Goal: Task Accomplishment & Management: Manage account settings

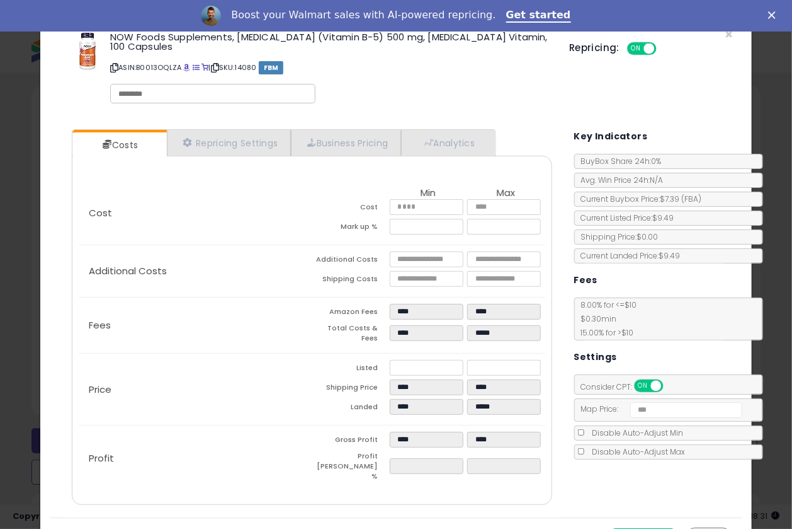
scroll to position [258, 422]
click at [515, 14] on link "Get started" at bounding box center [538, 16] width 65 height 14
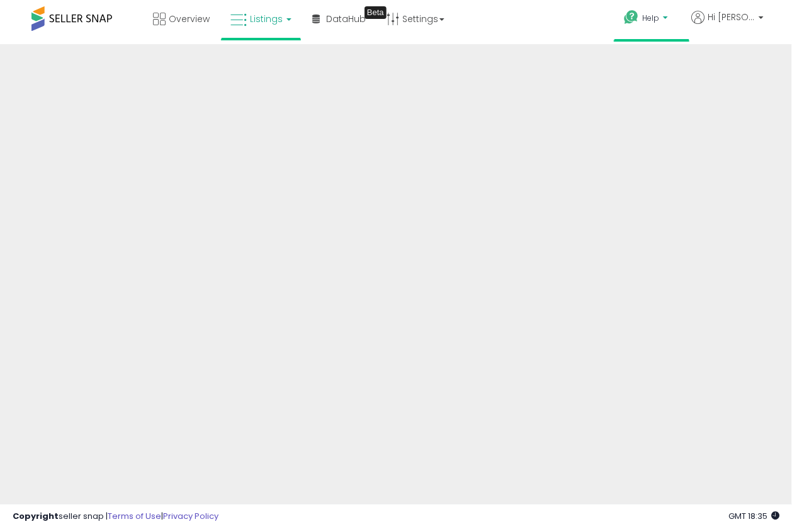
click at [639, 11] on icon at bounding box center [632, 17] width 16 height 16
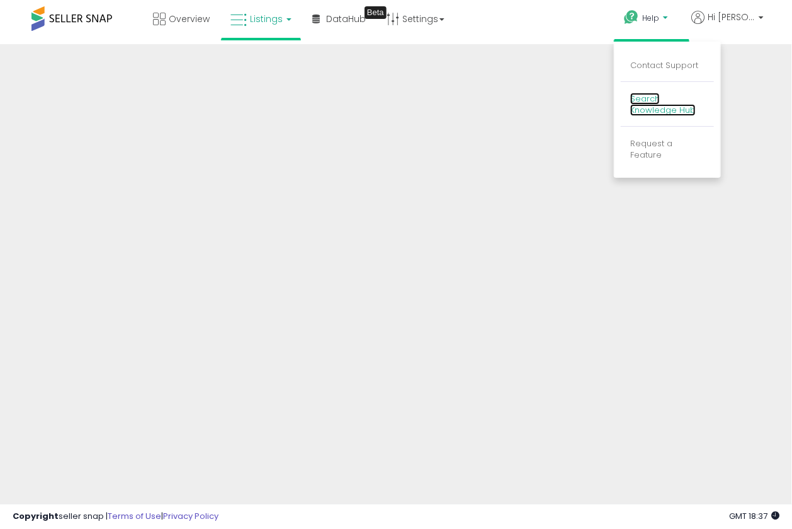
click at [677, 105] on link "Search Knowledge Hub" at bounding box center [664, 105] width 66 height 24
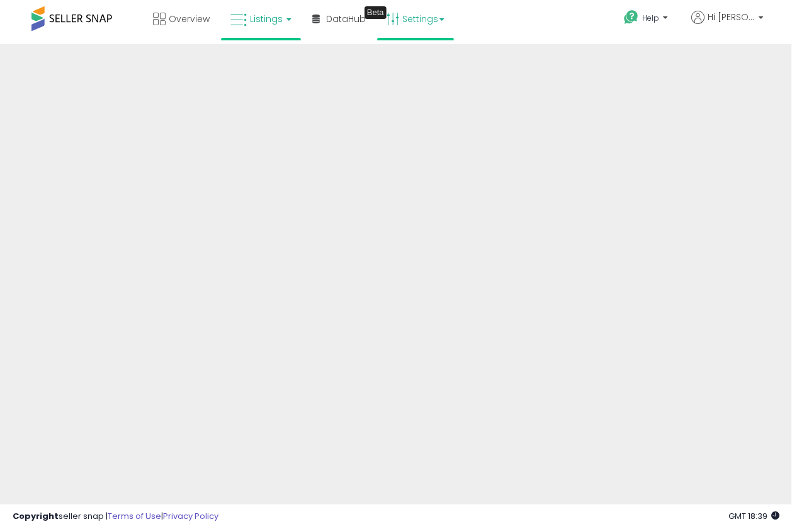
click at [403, 13] on link "Settings" at bounding box center [415, 19] width 77 height 38
click at [276, 20] on span "Listings" at bounding box center [266, 19] width 33 height 13
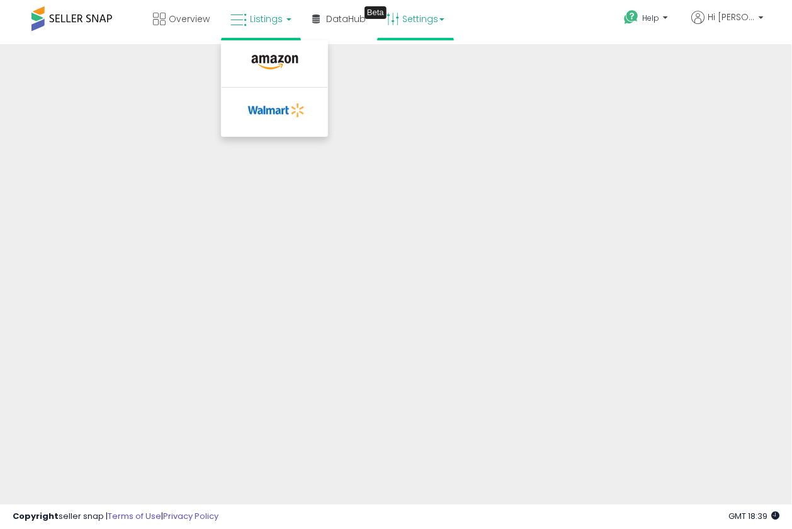
click at [406, 20] on link "Settings" at bounding box center [415, 19] width 77 height 38
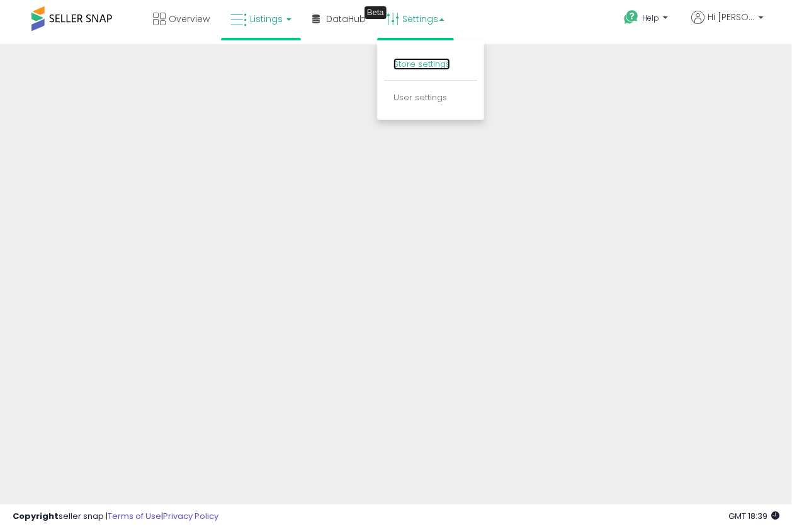
click at [401, 59] on link "Store settings" at bounding box center [422, 64] width 57 height 12
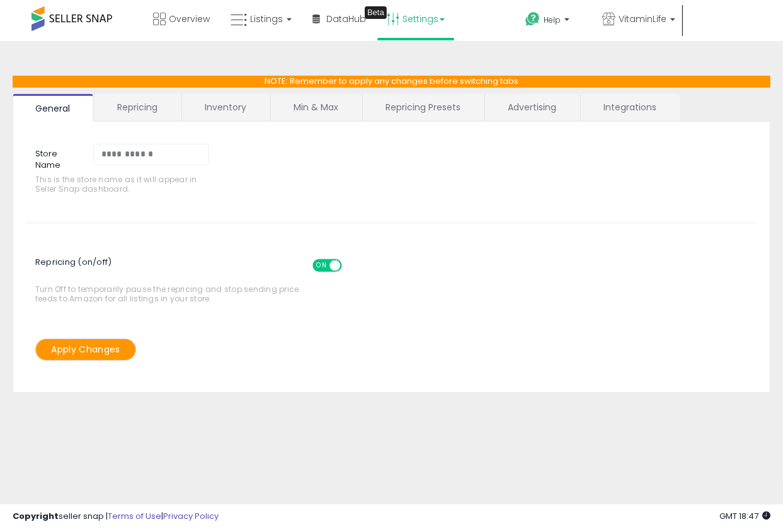
click at [615, 100] on link "Integrations" at bounding box center [630, 107] width 98 height 26
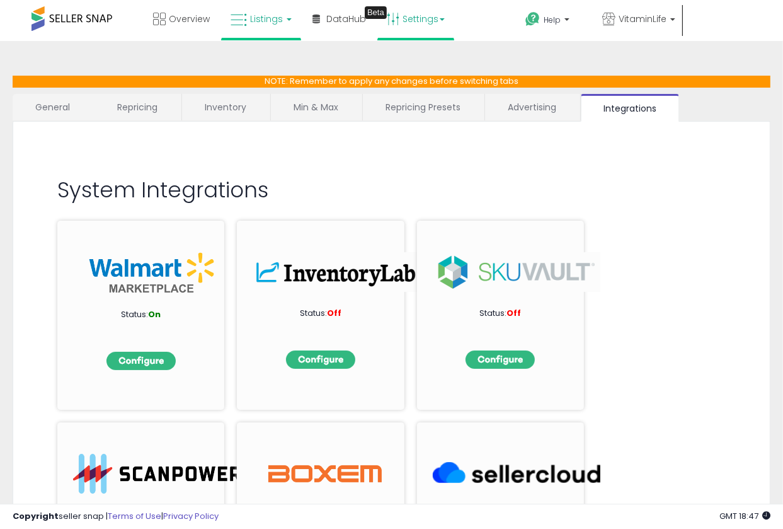
click at [270, 27] on link "Listings" at bounding box center [261, 19] width 80 height 38
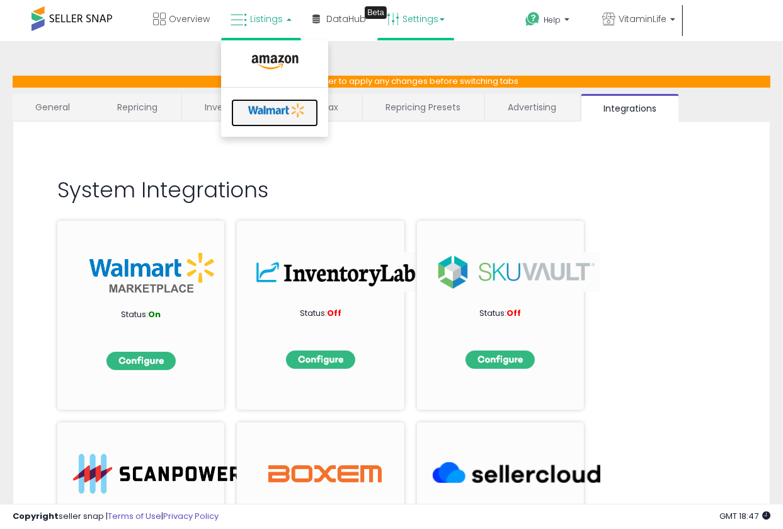
click at [248, 104] on icon at bounding box center [277, 110] width 66 height 19
